Goal: Task Accomplishment & Management: Manage account settings

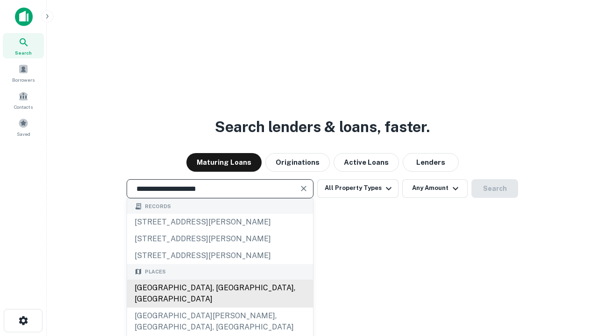
click at [219, 308] on div "Santa Monica, CA, USA" at bounding box center [220, 294] width 186 height 28
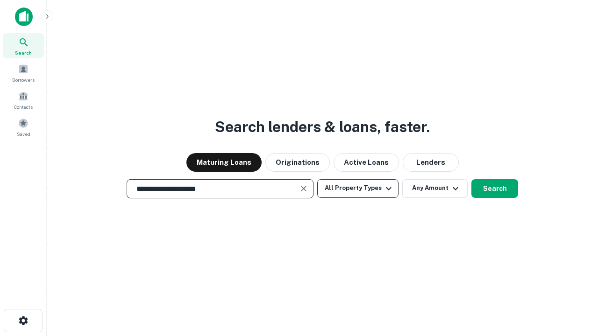
type input "**********"
click at [358, 188] on button "All Property Types" at bounding box center [357, 188] width 81 height 19
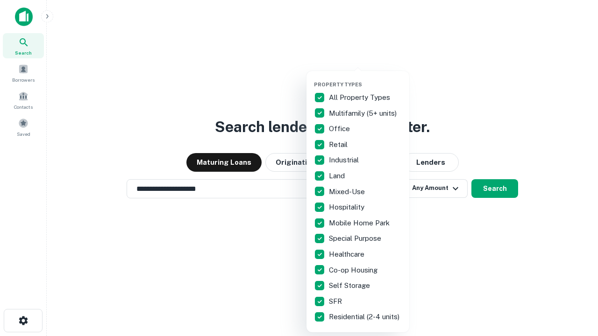
click at [365, 78] on button "button" at bounding box center [365, 78] width 103 height 0
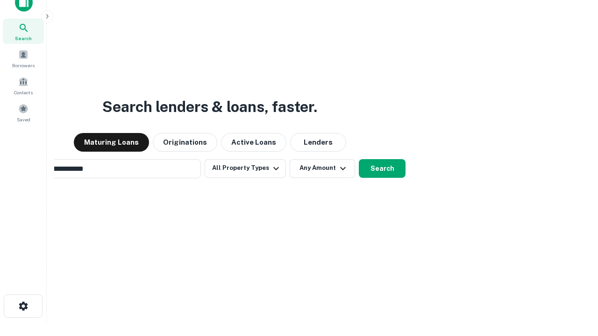
scroll to position [15, 0]
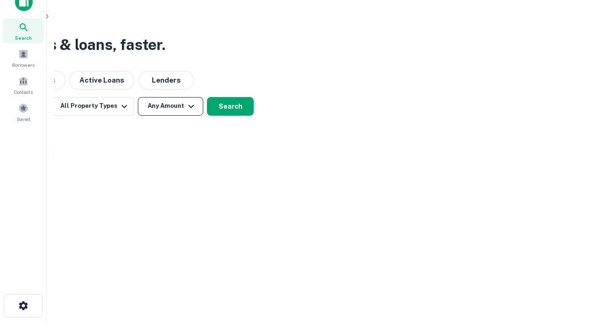
click at [170, 106] on button "Any Amount" at bounding box center [170, 106] width 65 height 19
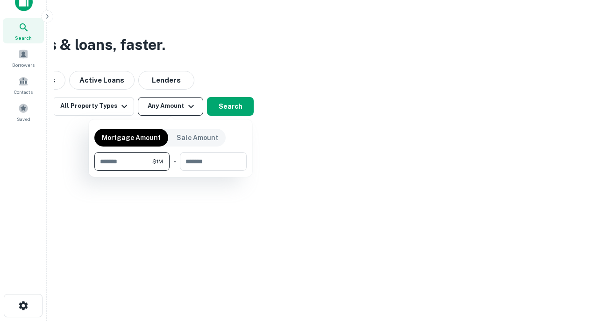
type input "*******"
click at [170, 171] on button "button" at bounding box center [170, 171] width 152 height 0
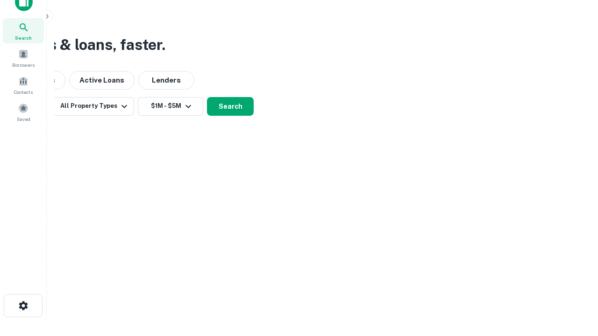
scroll to position [6, 172]
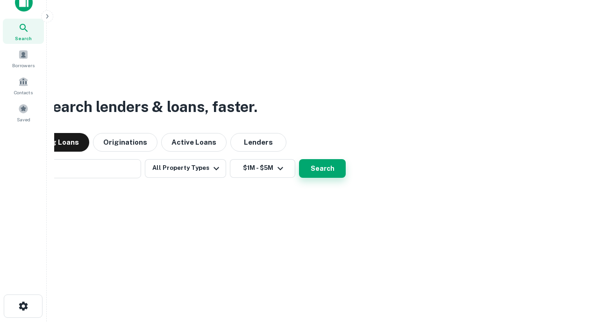
click at [299, 159] on button "Search" at bounding box center [322, 168] width 47 height 19
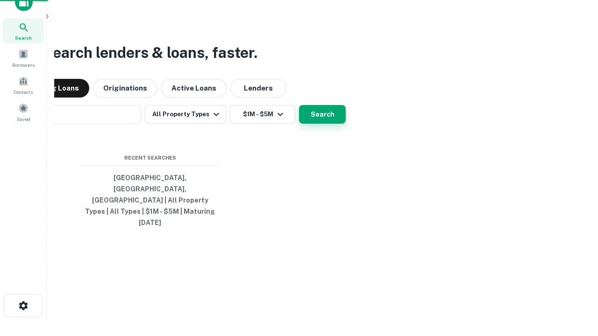
scroll to position [25, 264]
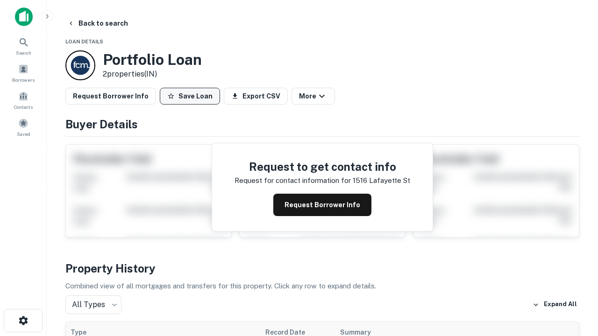
click at [190, 96] on button "Save Loan" at bounding box center [190, 96] width 60 height 17
click at [192, 96] on button "Save Loan" at bounding box center [190, 96] width 60 height 17
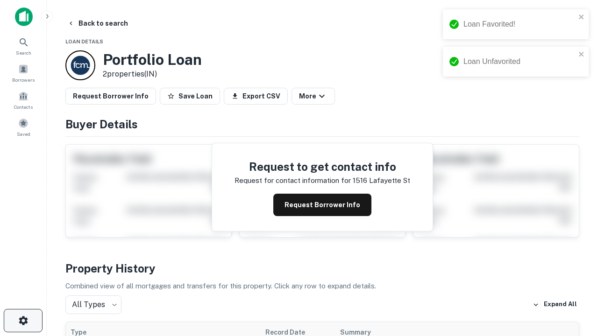
click at [23, 321] on icon "button" at bounding box center [23, 320] width 11 height 11
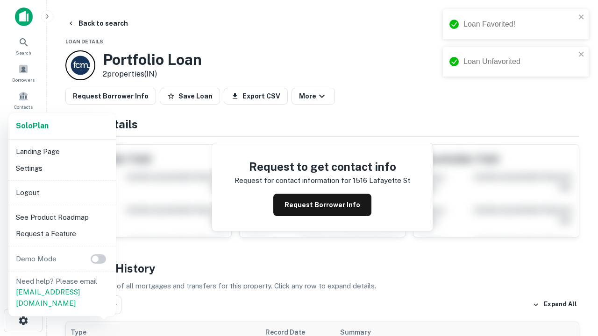
click at [62, 192] on li "Logout" at bounding box center [62, 192] width 100 height 17
